Goal: Find specific fact: Find specific fact

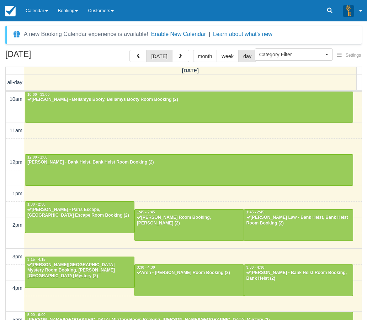
select select
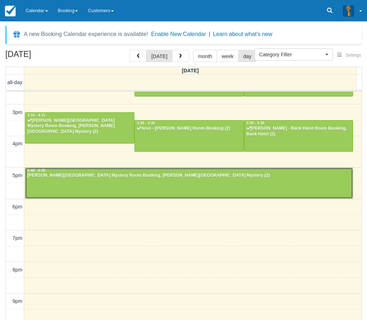
click at [80, 179] on div at bounding box center [189, 183] width 328 height 31
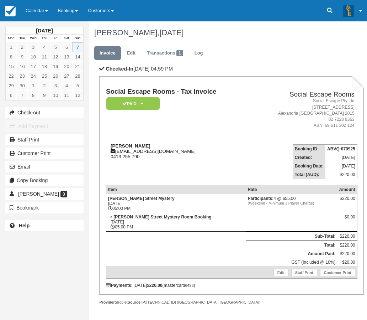
click at [118, 144] on strong "[PERSON_NAME]" at bounding box center [131, 145] width 40 height 5
drag, startPoint x: 118, startPoint y: 144, endPoint x: 130, endPoint y: 144, distance: 12.1
click at [130, 144] on strong "[PERSON_NAME]" at bounding box center [131, 145] width 40 height 5
copy strong "[PERSON_NAME]"
